Goal: Transaction & Acquisition: Purchase product/service

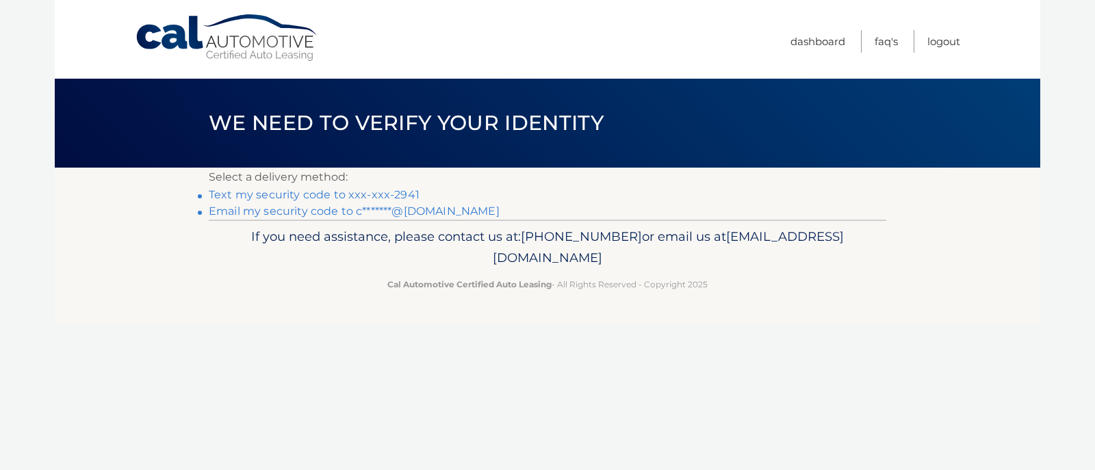
click at [298, 198] on link "Text my security code to xxx-xxx-2941" at bounding box center [314, 194] width 211 height 13
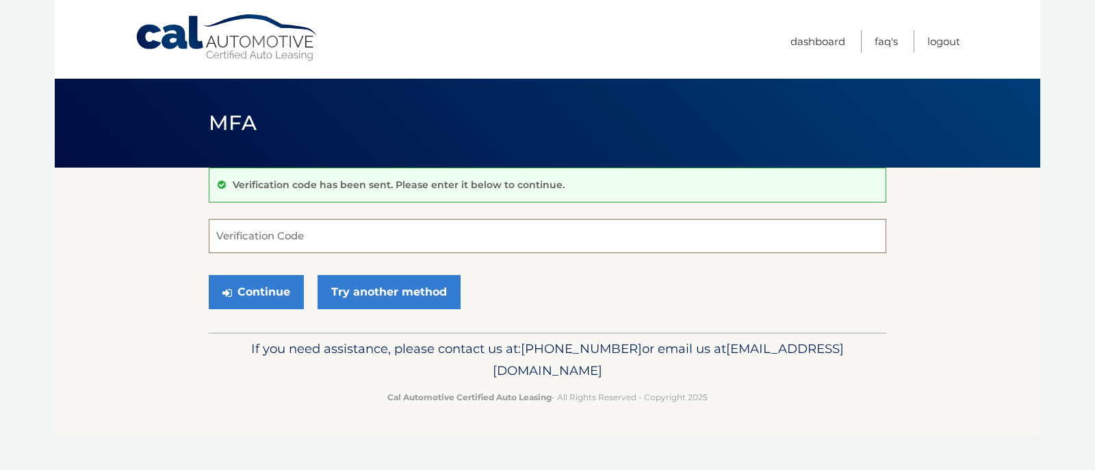
click at [228, 236] on input "Verification Code" at bounding box center [547, 236] width 677 height 34
type input "783748"
click at [266, 299] on button "Continue" at bounding box center [256, 292] width 95 height 34
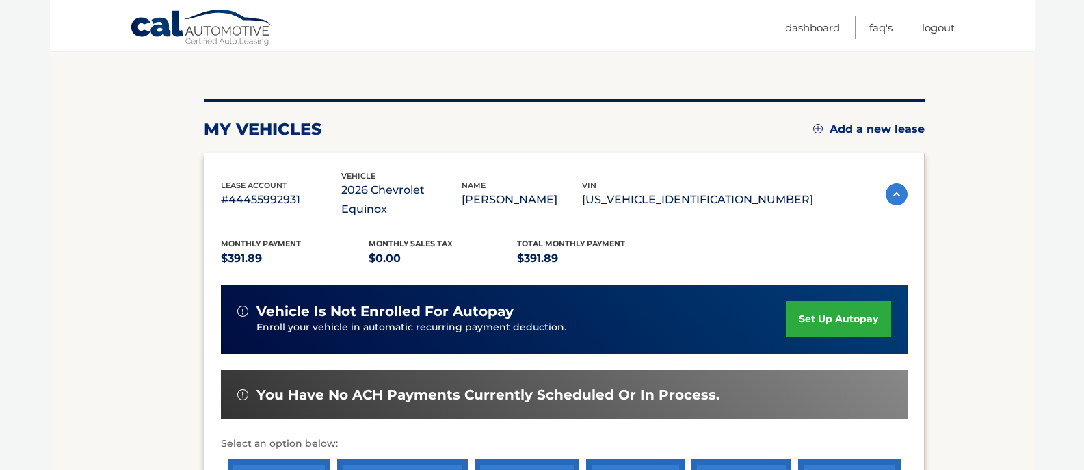
scroll to position [137, 0]
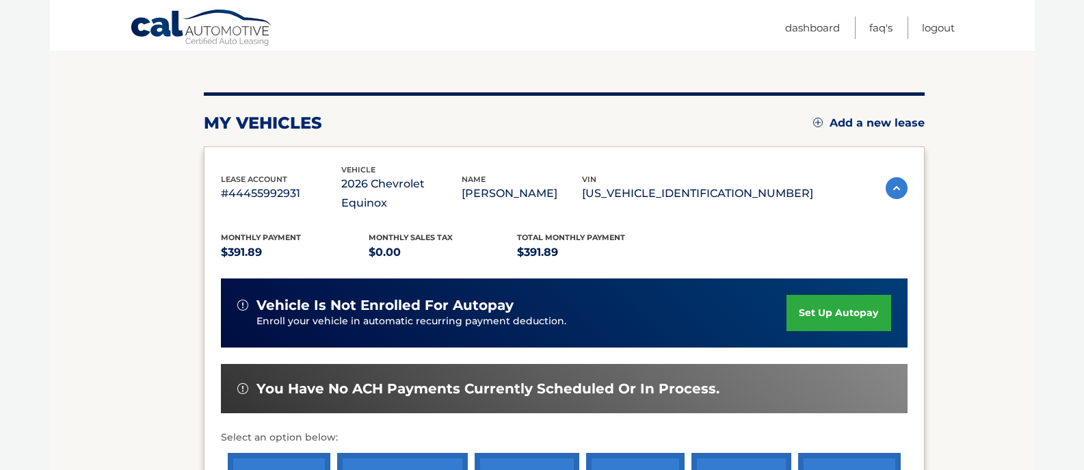
click at [833, 295] on link "set up autopay" at bounding box center [839, 313] width 104 height 36
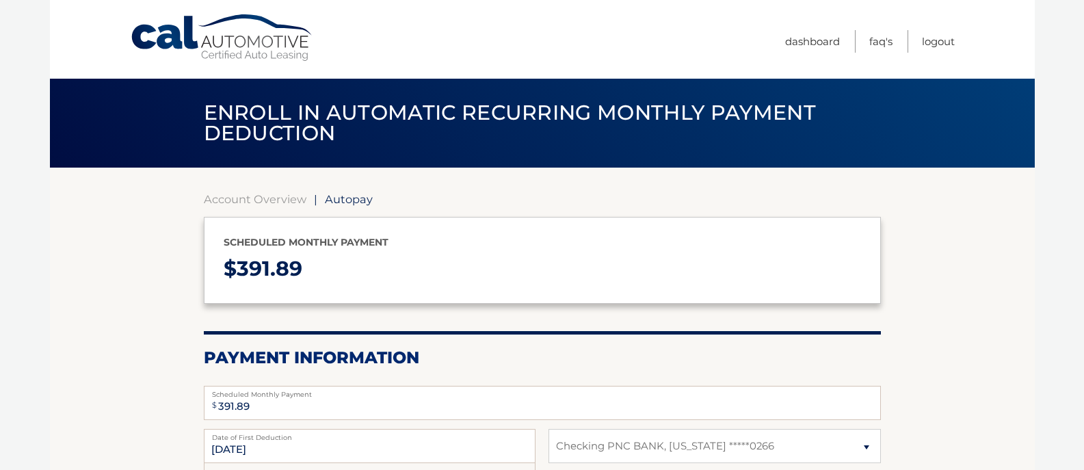
select select "NDZiNjIyZGQtNzNiNy00MWQ2LThhNmMtMDk1Nzc1MmY0ZDAy"
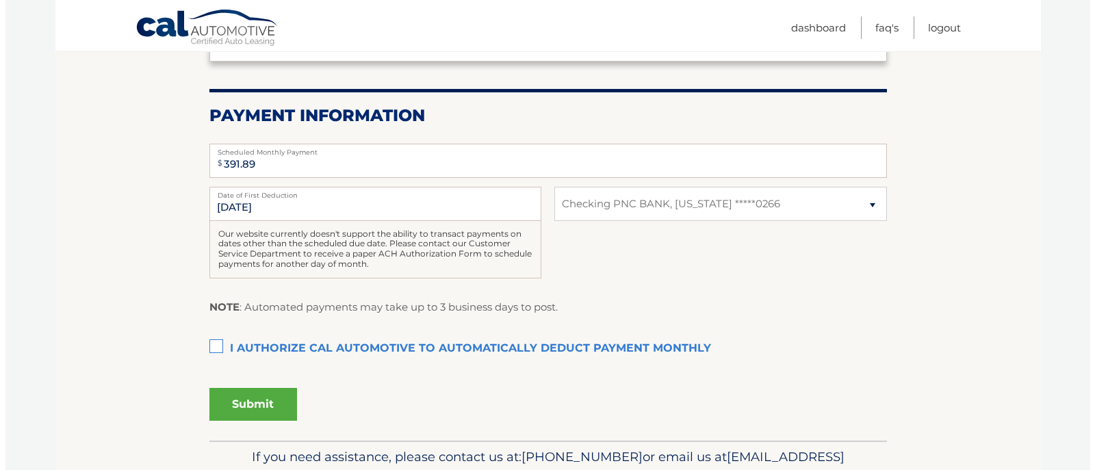
scroll to position [274, 0]
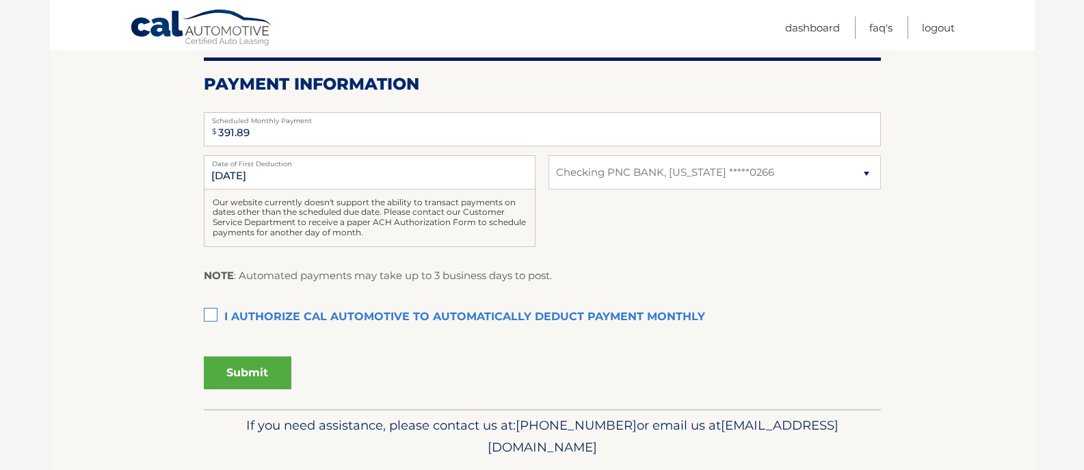
click at [209, 331] on label "I authorize cal automotive to automatically deduct payment monthly This checkbo…" at bounding box center [542, 317] width 677 height 27
click at [0, 0] on input "I authorize cal automotive to automatically deduct payment monthly This checkbo…" at bounding box center [0, 0] width 0 height 0
click at [238, 389] on button "Submit" at bounding box center [248, 372] width 88 height 33
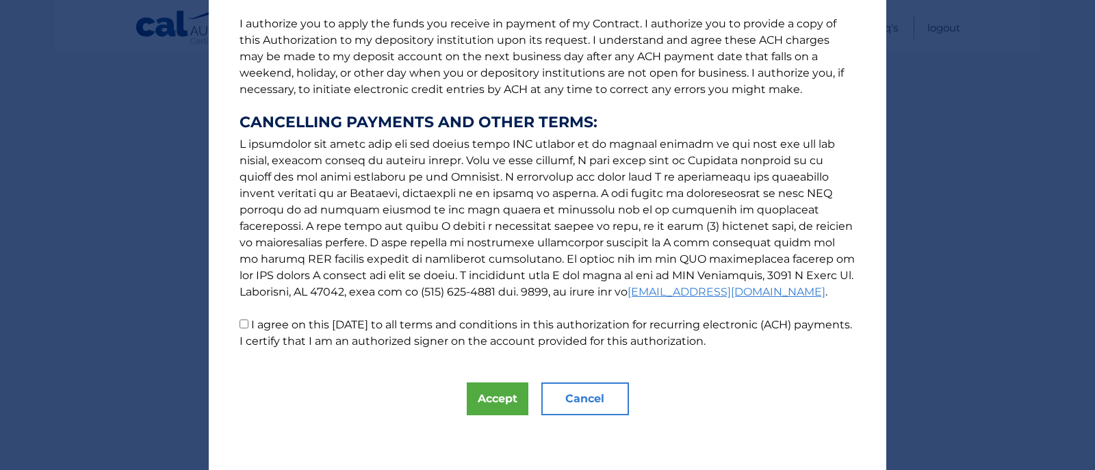
scroll to position [354, 0]
click at [469, 396] on button "Accept" at bounding box center [498, 398] width 62 height 33
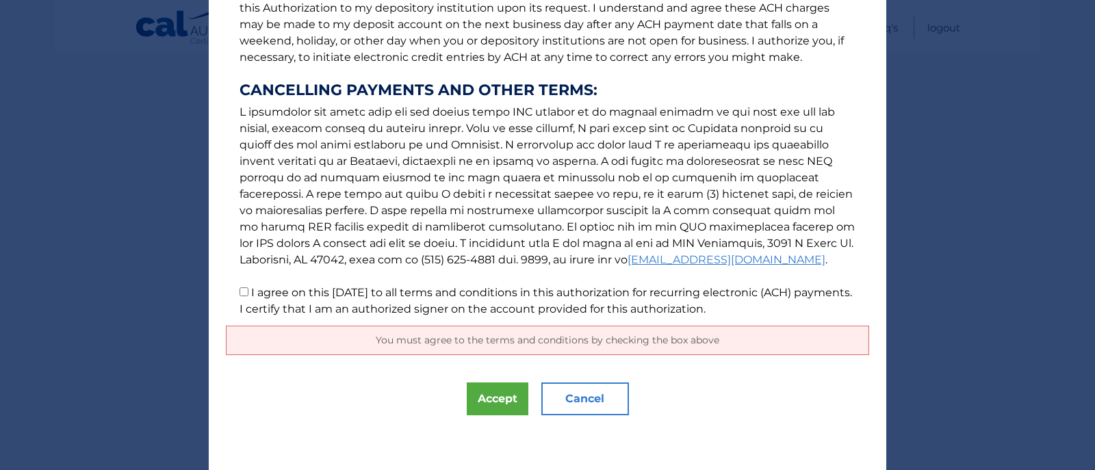
click at [239, 293] on input "I agree on this 09/12/2025 to all terms and conditions in this authorization fo…" at bounding box center [243, 291] width 9 height 9
checkbox input "true"
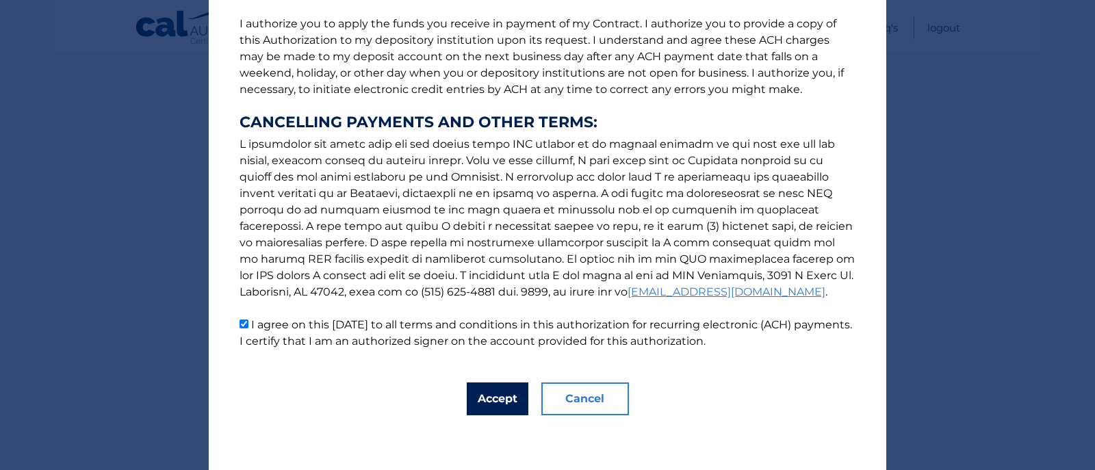
click at [480, 398] on button "Accept" at bounding box center [498, 398] width 62 height 33
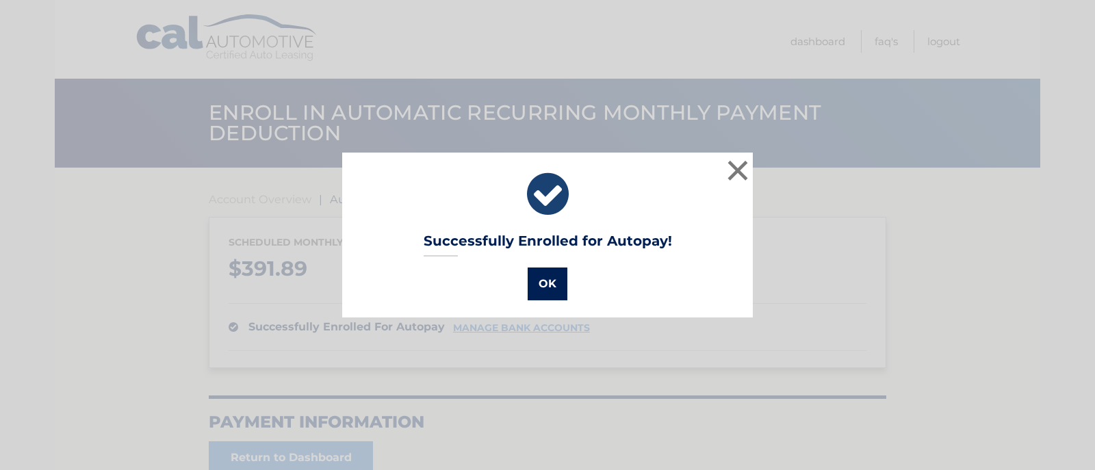
click at [547, 286] on button "OK" at bounding box center [547, 283] width 40 height 33
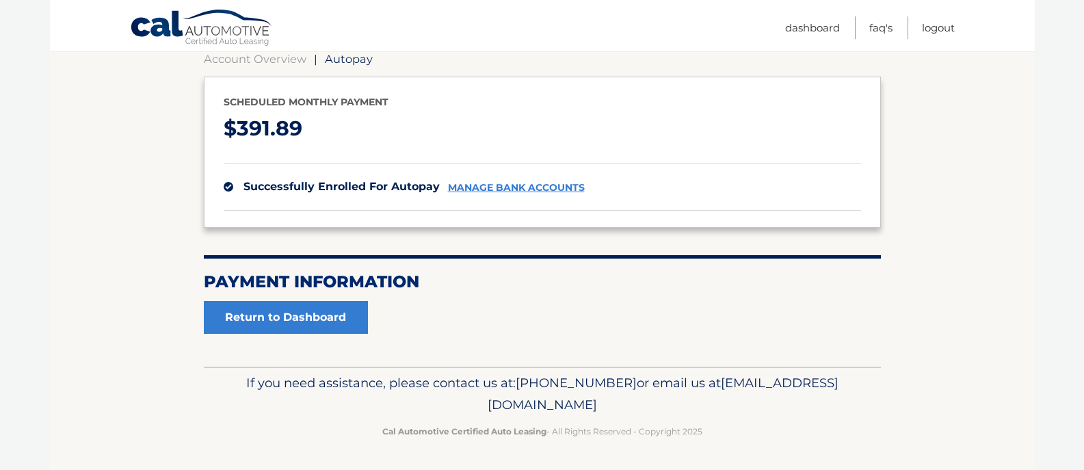
scroll to position [170, 0]
click at [508, 182] on link "manage bank accounts" at bounding box center [516, 188] width 137 height 12
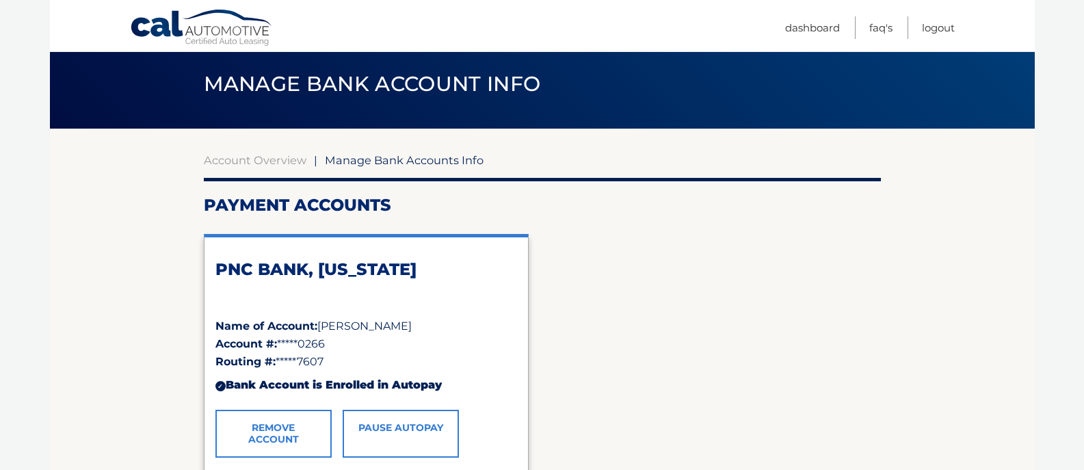
scroll to position [3, 0]
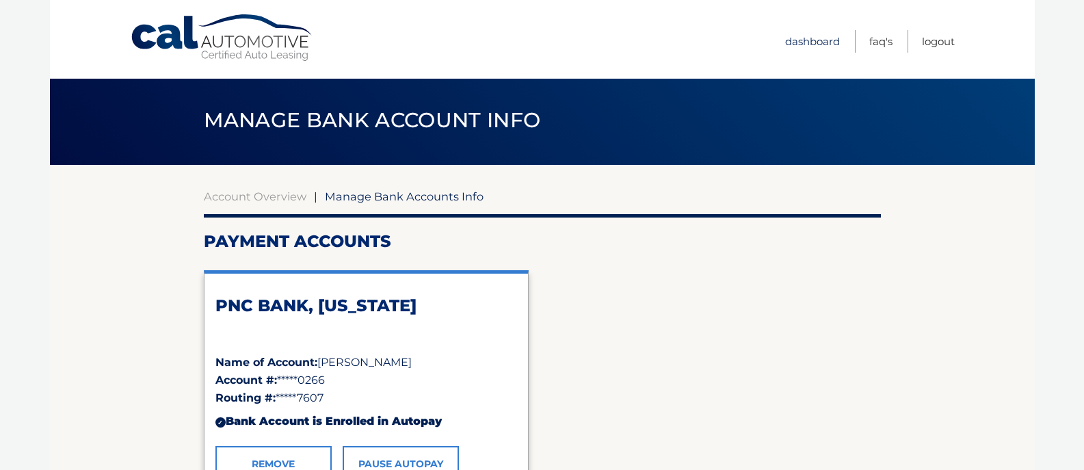
click at [787, 42] on link "Dashboard" at bounding box center [812, 41] width 55 height 23
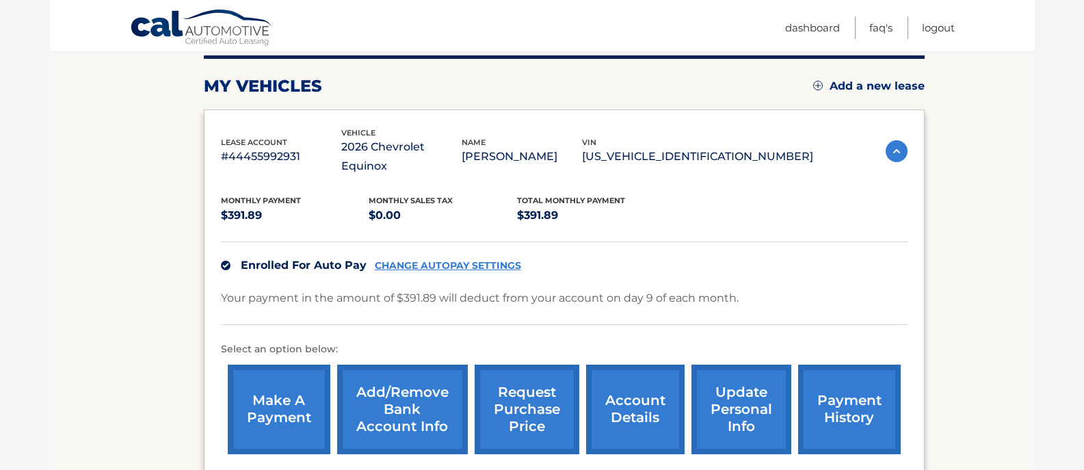
scroll to position [205, 0]
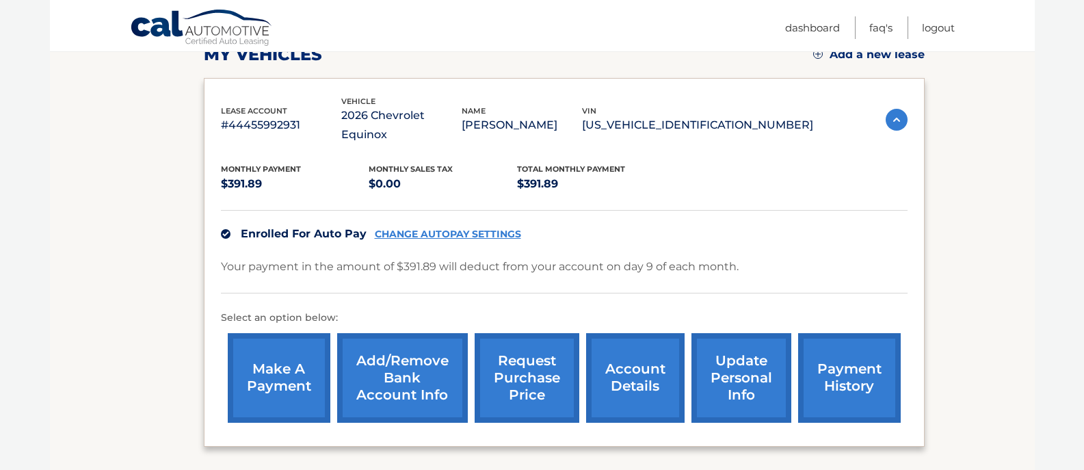
click at [288, 349] on link "make a payment" at bounding box center [279, 378] width 103 height 90
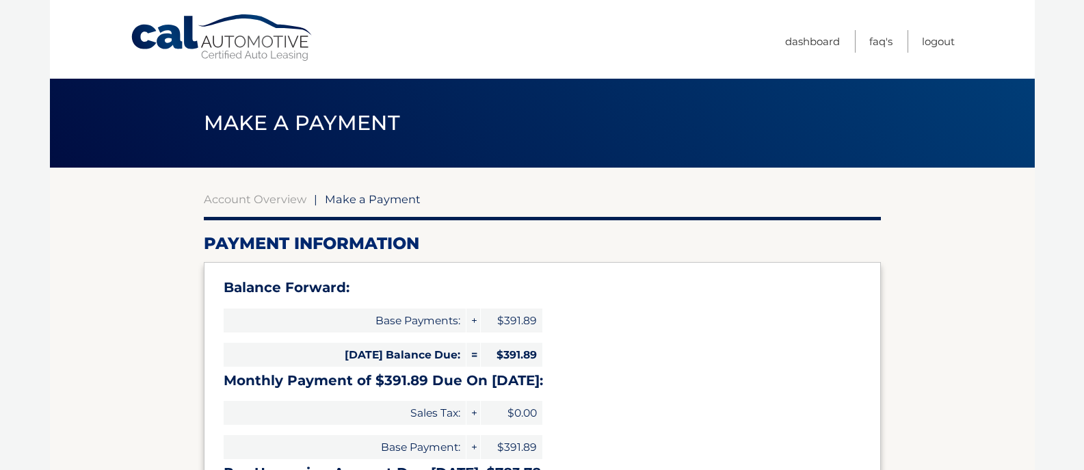
select select "NDZiNjIyZGQtNzNiNy00MWQ2LThhNmMtMDk1Nzc1MmY0ZDAy"
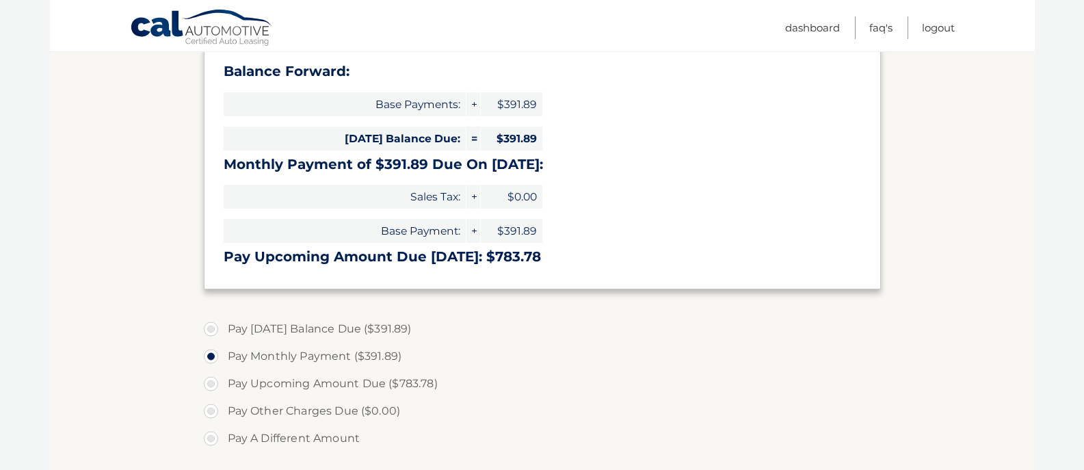
scroll to position [274, 0]
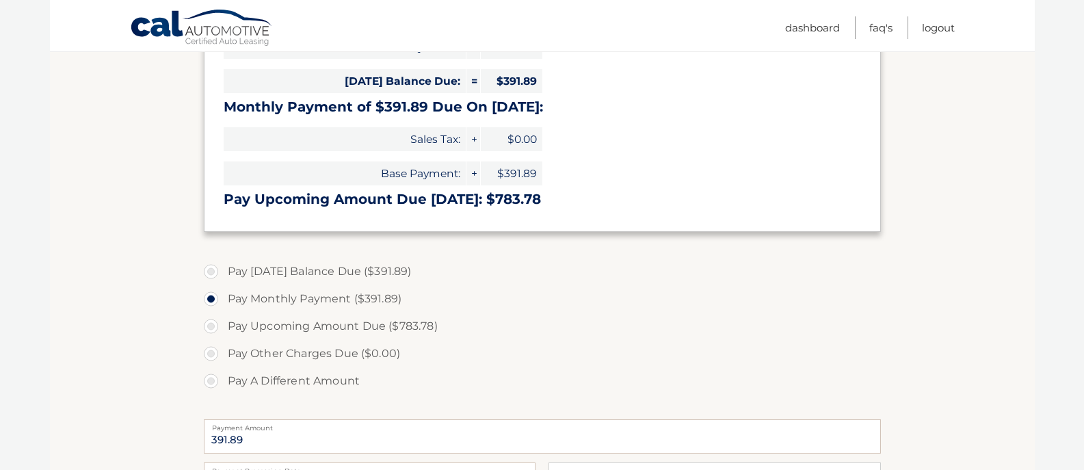
click at [224, 285] on label "Pay [DATE] Balance Due ($391.89)" at bounding box center [542, 271] width 677 height 27
click at [223, 280] on input "Pay [DATE] Balance Due ($391.89)" at bounding box center [216, 269] width 14 height 22
radio input "true"
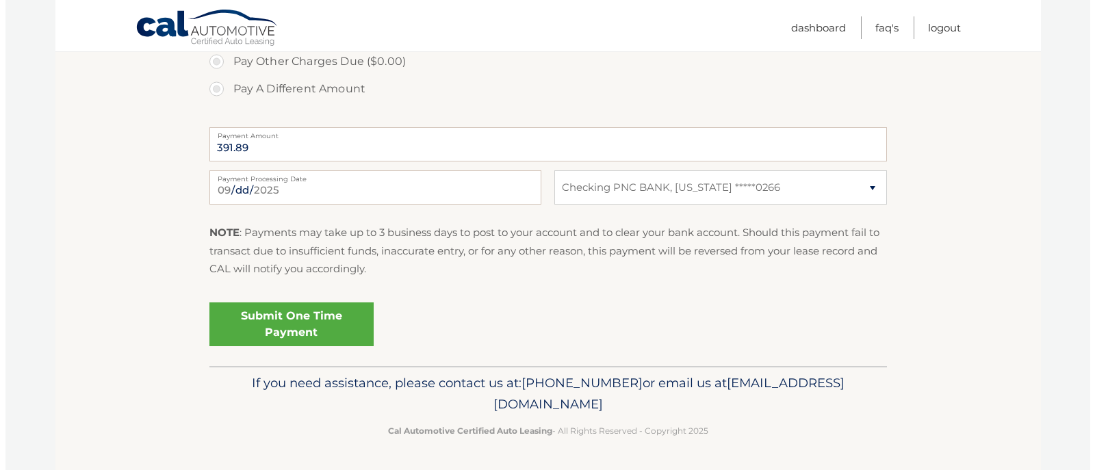
scroll to position [610, 0]
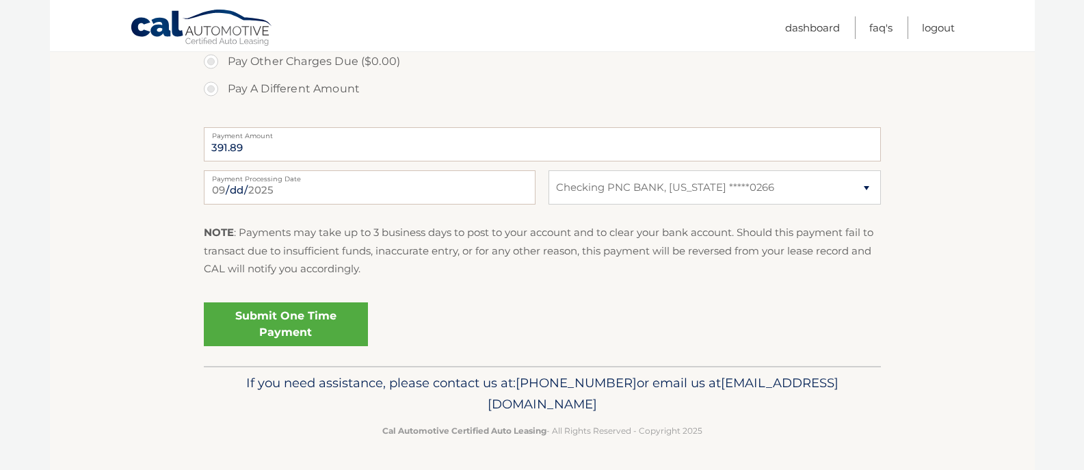
click at [298, 321] on link "Submit One Time Payment" at bounding box center [286, 324] width 164 height 44
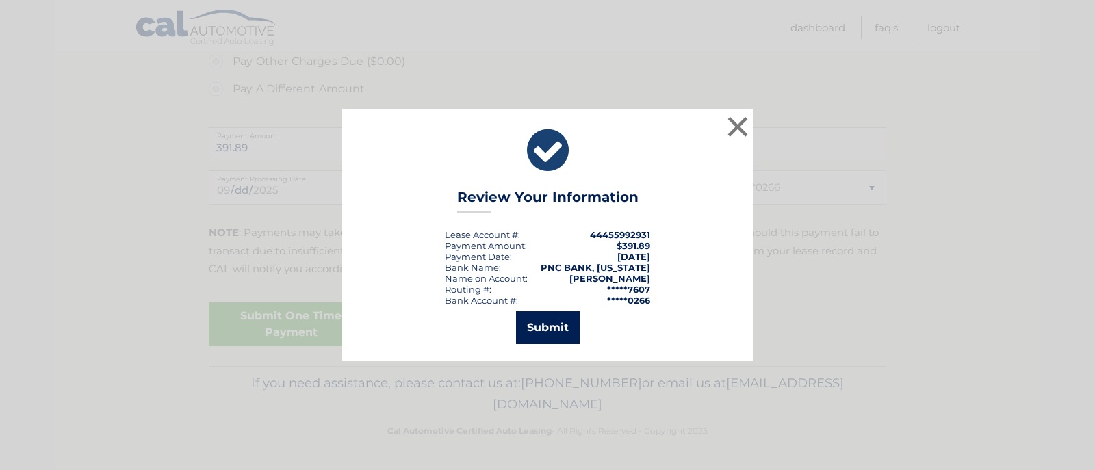
click at [560, 329] on button "Submit" at bounding box center [548, 327] width 64 height 33
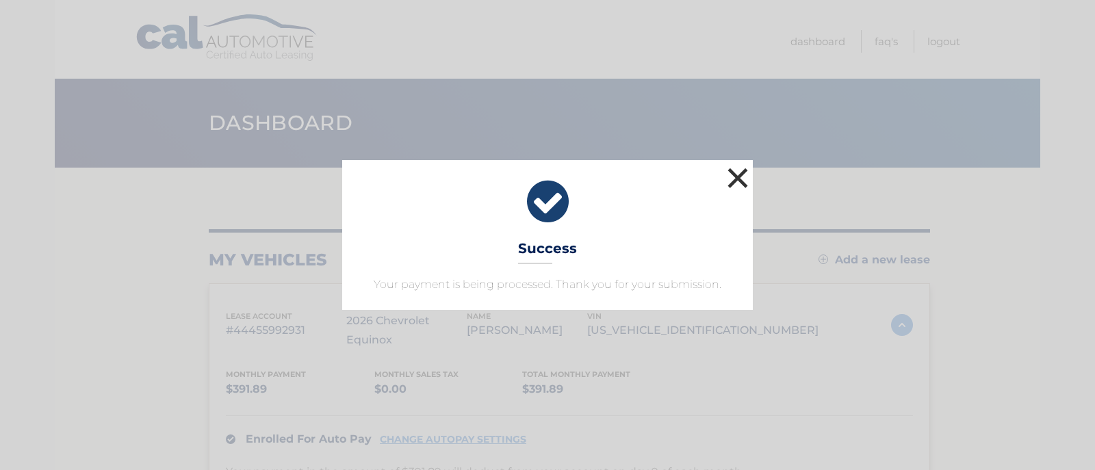
click at [733, 164] on button "×" at bounding box center [737, 177] width 27 height 27
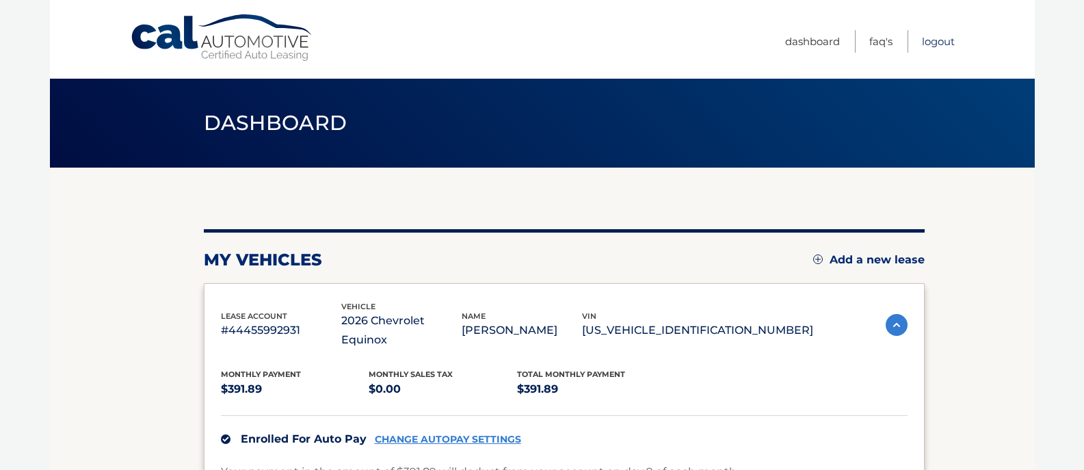
click at [946, 44] on link "Logout" at bounding box center [938, 41] width 33 height 23
